Goal: Task Accomplishment & Management: Use online tool/utility

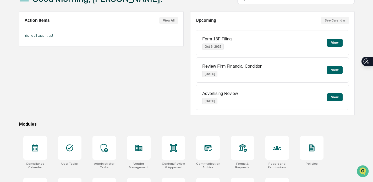
scroll to position [40, 0]
click at [39, 148] on icon at bounding box center [35, 147] width 8 height 8
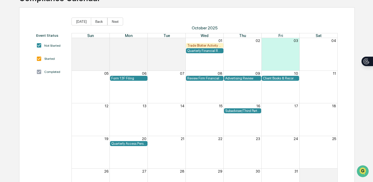
scroll to position [44, 0]
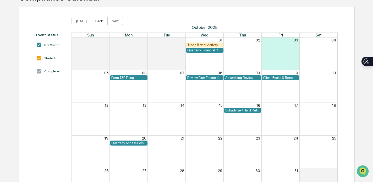
click at [197, 44] on div "Trade Blotter Activity Review" at bounding box center [204, 45] width 35 height 4
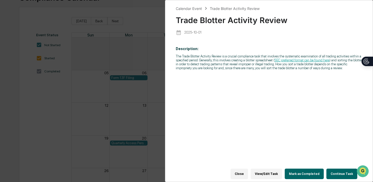
click at [139, 51] on div "Calendar Event Trade Blotter Activity Review Trade Blotter Activity Review 2025…" at bounding box center [186, 91] width 373 height 182
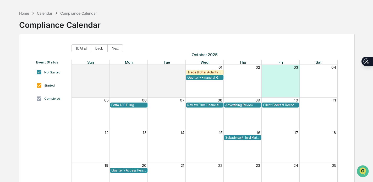
scroll to position [16, 0]
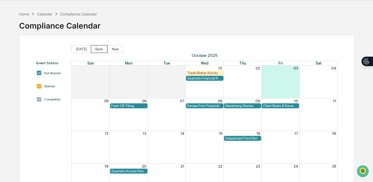
click at [98, 48] on button "Back" at bounding box center [99, 49] width 17 height 8
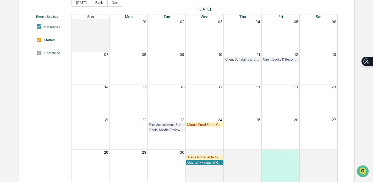
scroll to position [73, 0]
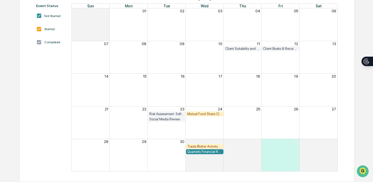
click at [205, 112] on div "Mutual Fund Share Class & Fee Review" at bounding box center [204, 114] width 35 height 4
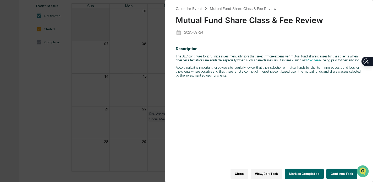
click at [45, 110] on div "Calendar Event Mutual Fund Share Class & Fee Review Mutual Fund Share Class & F…" at bounding box center [186, 91] width 373 height 182
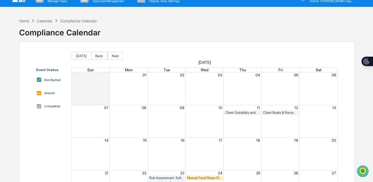
scroll to position [0, 0]
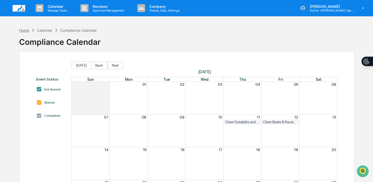
click at [28, 29] on div "Home" at bounding box center [24, 30] width 10 height 4
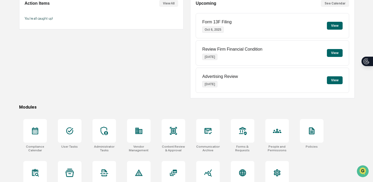
scroll to position [72, 0]
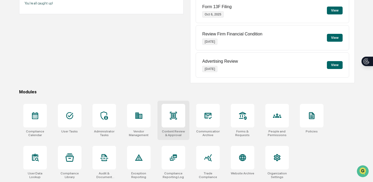
click at [163, 119] on div at bounding box center [174, 116] width 24 height 24
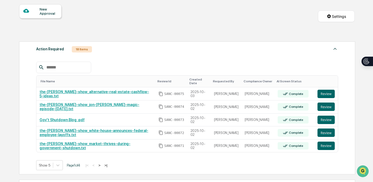
scroll to position [47, 0]
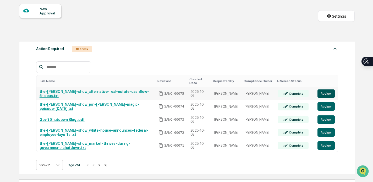
click at [332, 93] on button "Review" at bounding box center [326, 93] width 17 height 8
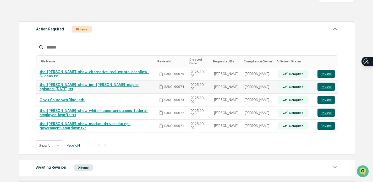
scroll to position [67, 0]
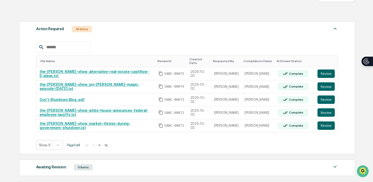
click at [109, 145] on button ">|" at bounding box center [106, 145] width 6 height 4
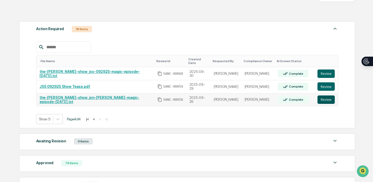
click at [326, 96] on button "Review" at bounding box center [326, 99] width 17 height 8
click at [329, 95] on button "Review" at bounding box center [326, 99] width 17 height 8
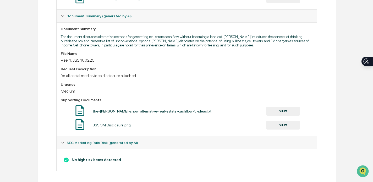
scroll to position [138, 0]
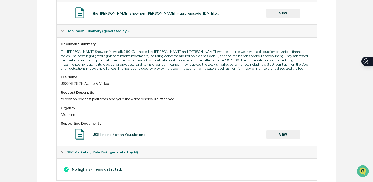
scroll to position [132, 0]
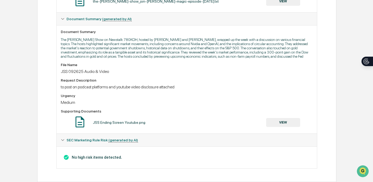
click at [289, 121] on button "VIEW" at bounding box center [283, 122] width 34 height 9
